Goal: Download file/media

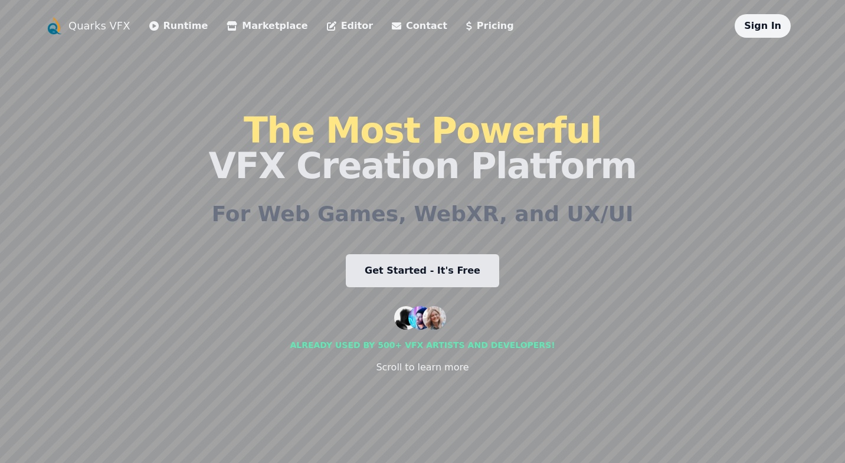
click at [418, 280] on link "Get Started - It's Free" at bounding box center [422, 270] width 153 height 33
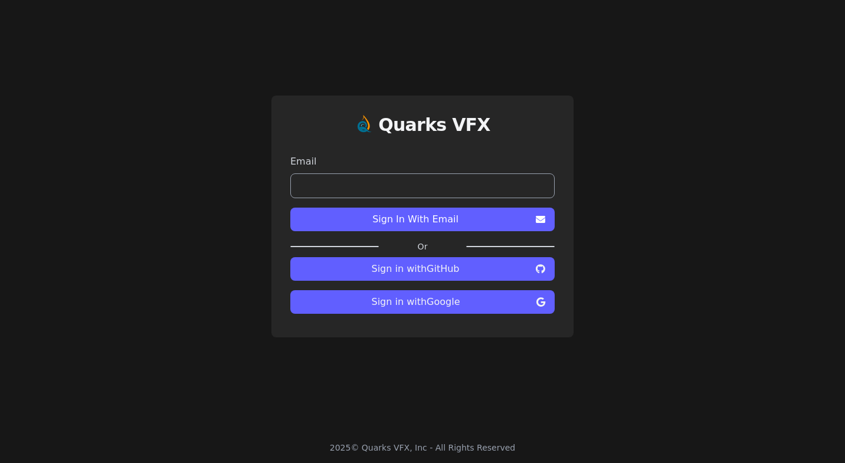
click at [425, 227] on button "Sign In With Email" at bounding box center [422, 220] width 264 height 24
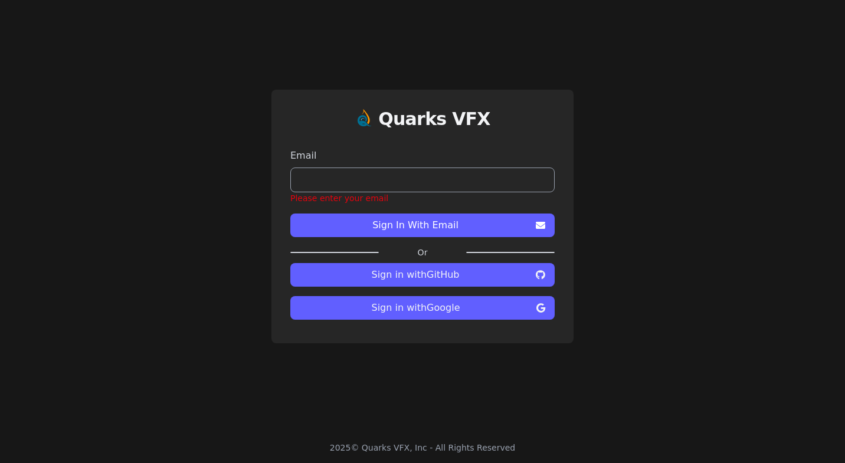
click at [369, 184] on input "email" at bounding box center [422, 180] width 264 height 25
type input "**********"
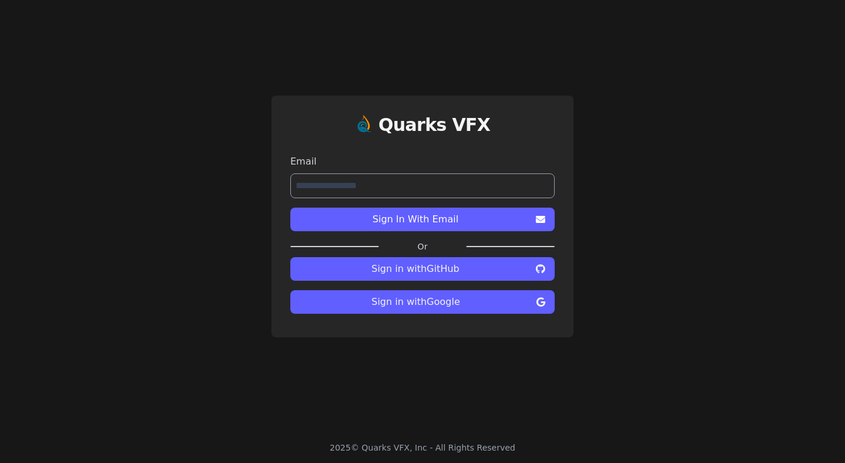
click at [394, 224] on span "Sign In With Email" at bounding box center [415, 219] width 231 height 14
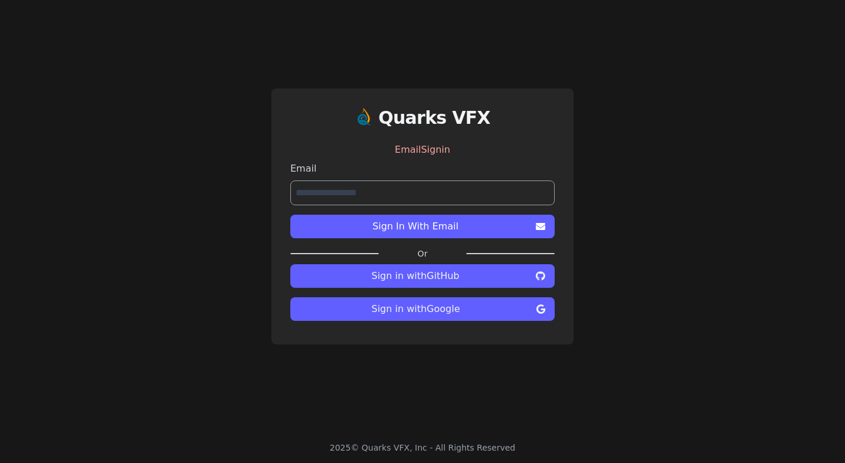
click at [420, 231] on span "Sign In With Email" at bounding box center [415, 227] width 231 height 14
click at [472, 314] on span "Sign in with Google" at bounding box center [416, 309] width 232 height 14
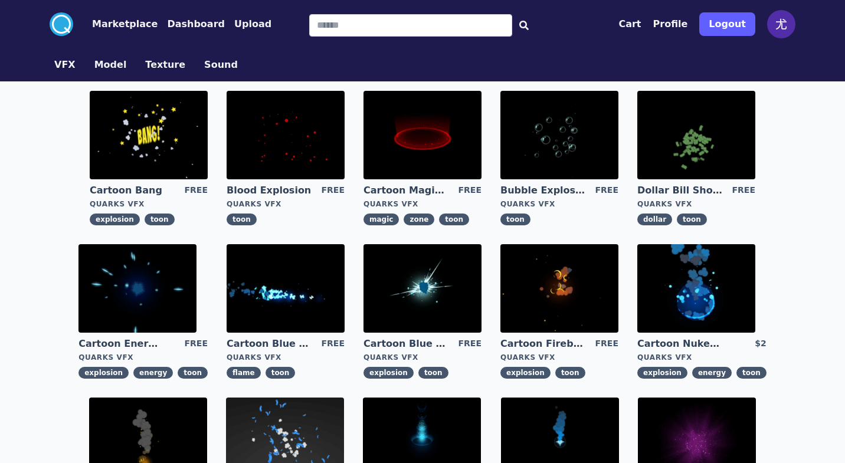
click at [306, 172] on img at bounding box center [286, 135] width 118 height 89
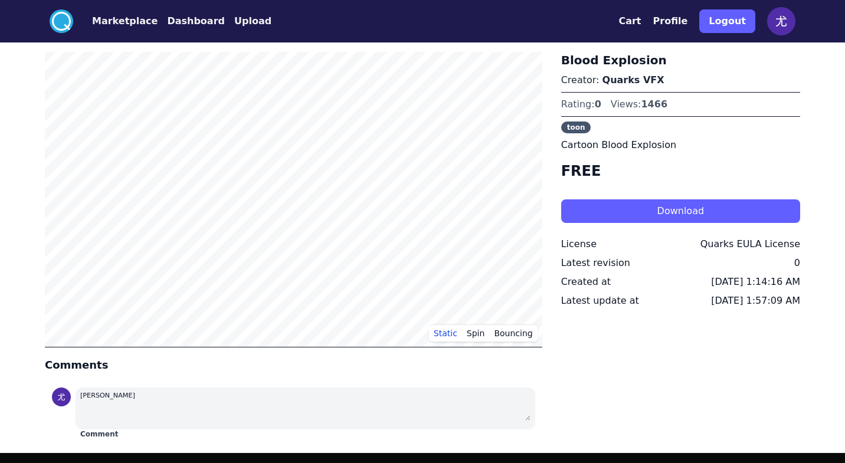
click at [619, 213] on button "Download" at bounding box center [680, 211] width 239 height 24
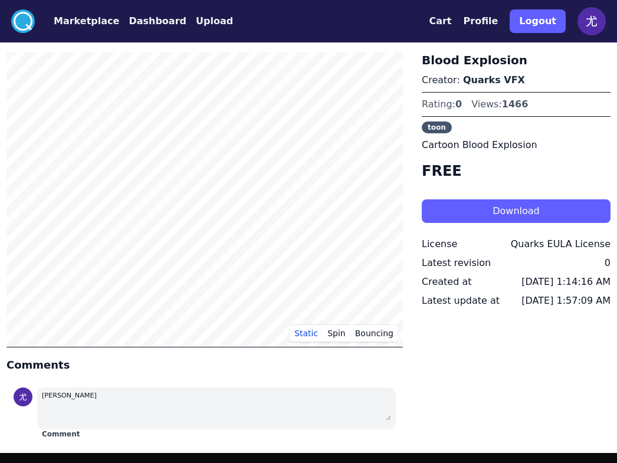
click at [564, 163] on h4 "FREE" at bounding box center [516, 171] width 189 height 19
click at [490, 345] on div "Blood Explosion Creator: Quarks VFX Rating: 0 Views: 1466 toon Cartoon Blood Ex…" at bounding box center [516, 248] width 189 height 392
